Goal: Task Accomplishment & Management: Manage account settings

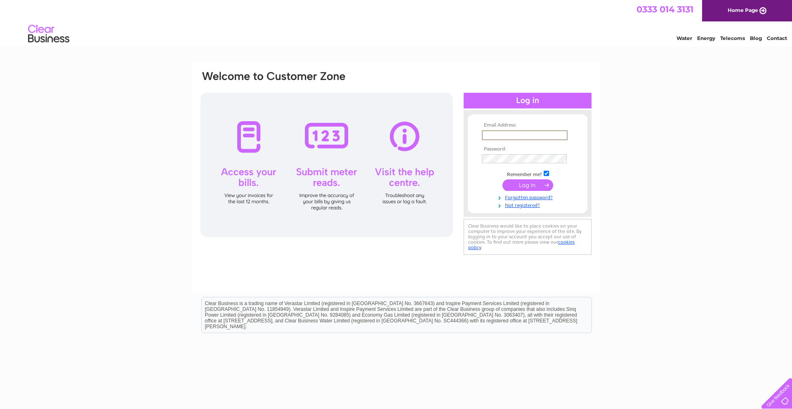
click at [497, 135] on input "text" at bounding box center [525, 135] width 86 height 10
type input "[EMAIL_ADDRESS][DOMAIN_NAME]"
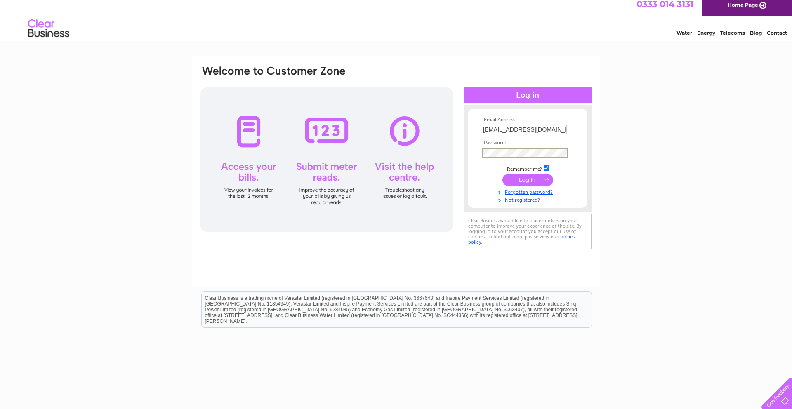
scroll to position [8, 0]
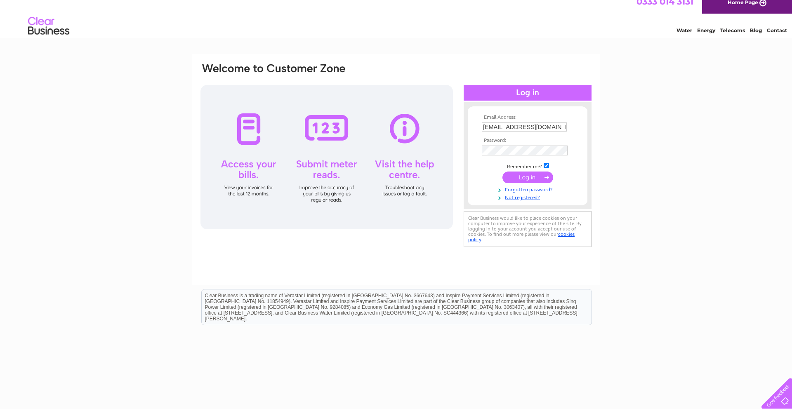
click at [520, 180] on input "submit" at bounding box center [528, 178] width 51 height 12
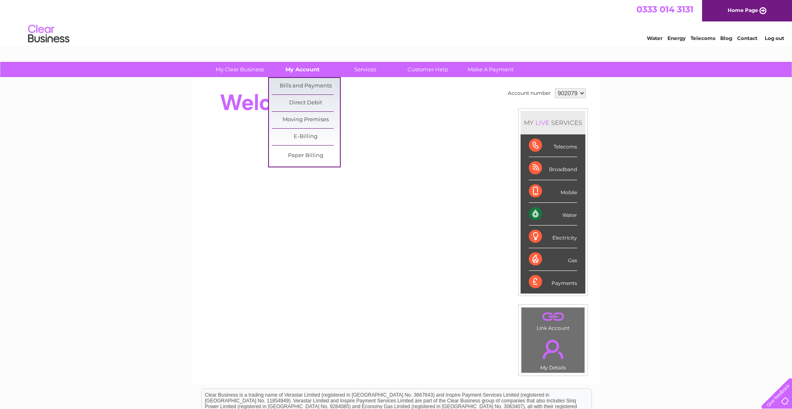
click at [300, 71] on link "My Account" at bounding box center [303, 69] width 68 height 15
click at [300, 82] on link "Bills and Payments" at bounding box center [306, 86] width 68 height 17
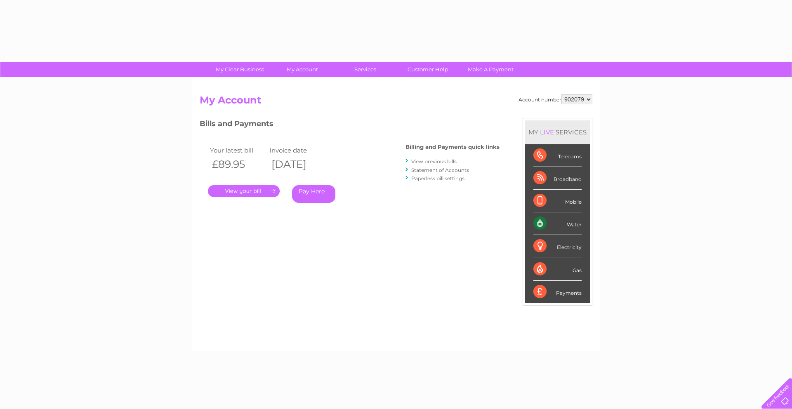
click at [240, 192] on link "." at bounding box center [244, 191] width 72 height 12
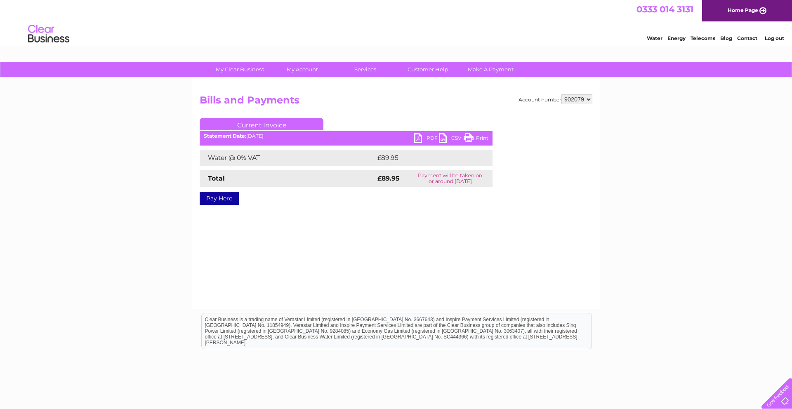
click at [475, 139] on link "Print" at bounding box center [476, 139] width 25 height 12
